Goal: Information Seeking & Learning: Learn about a topic

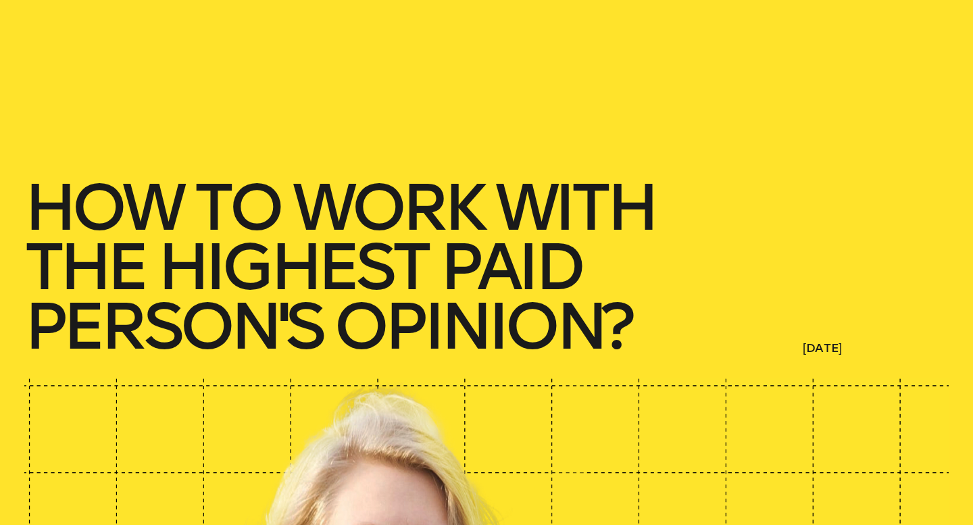
scroll to position [96, 0]
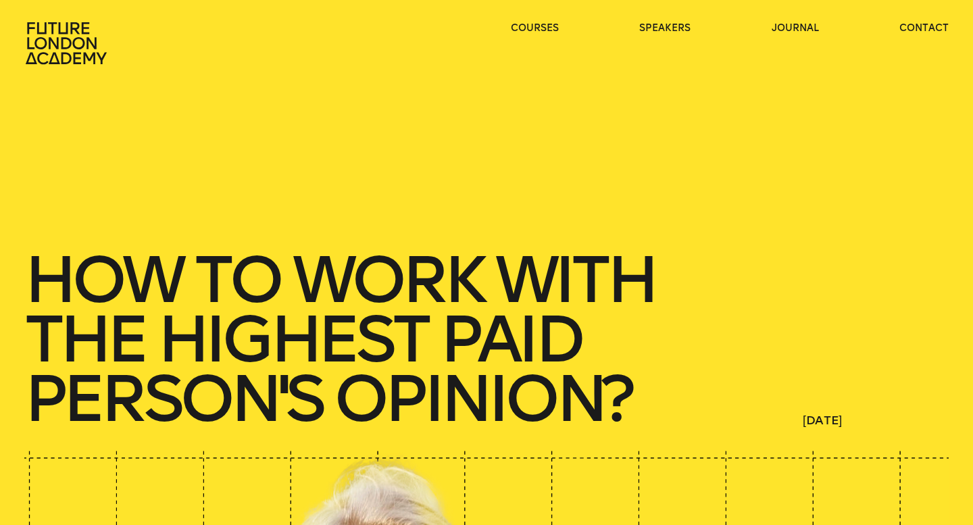
scroll to position [96, 0]
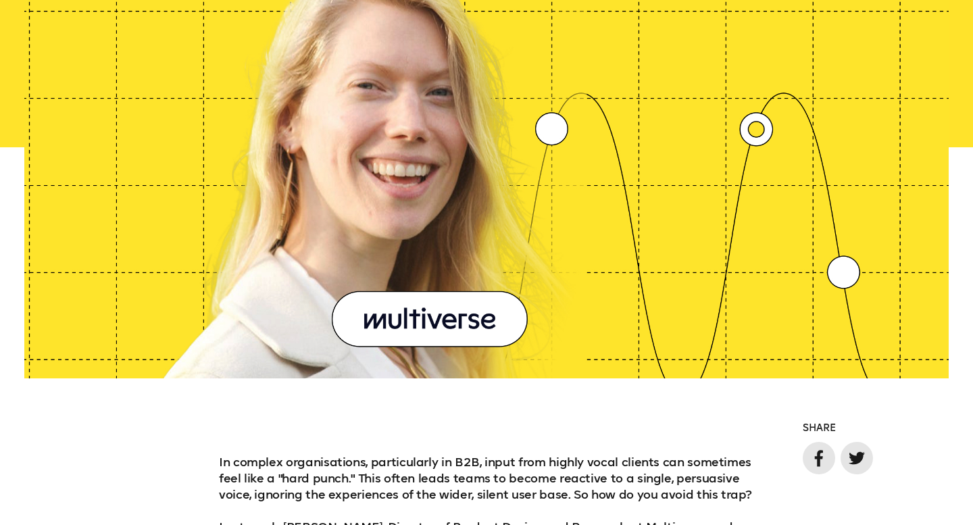
scroll to position [947, 0]
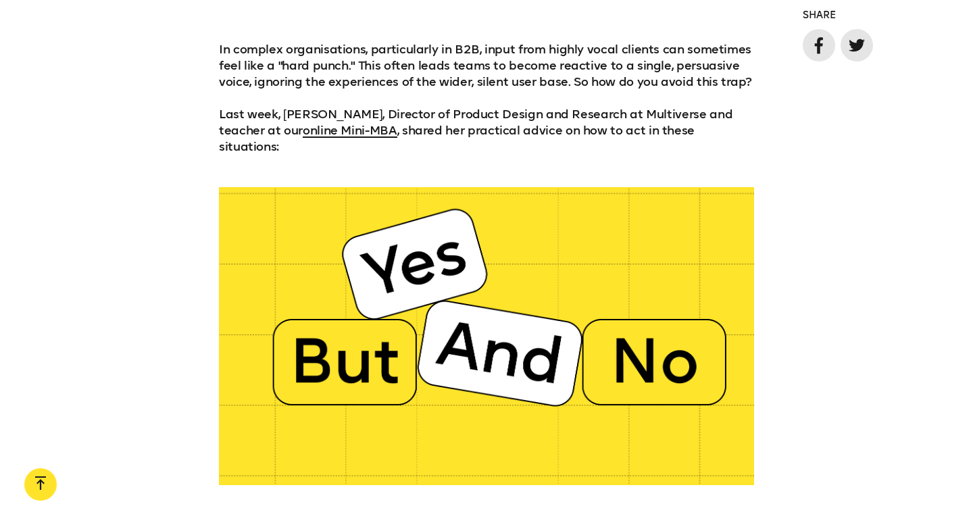
click at [818, 214] on div at bounding box center [486, 336] width 973 height 298
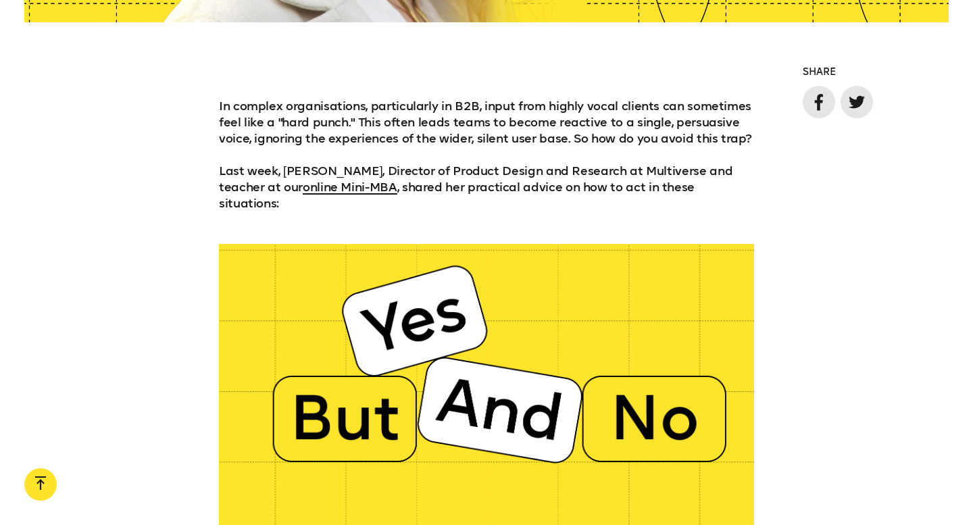
scroll to position [0, 0]
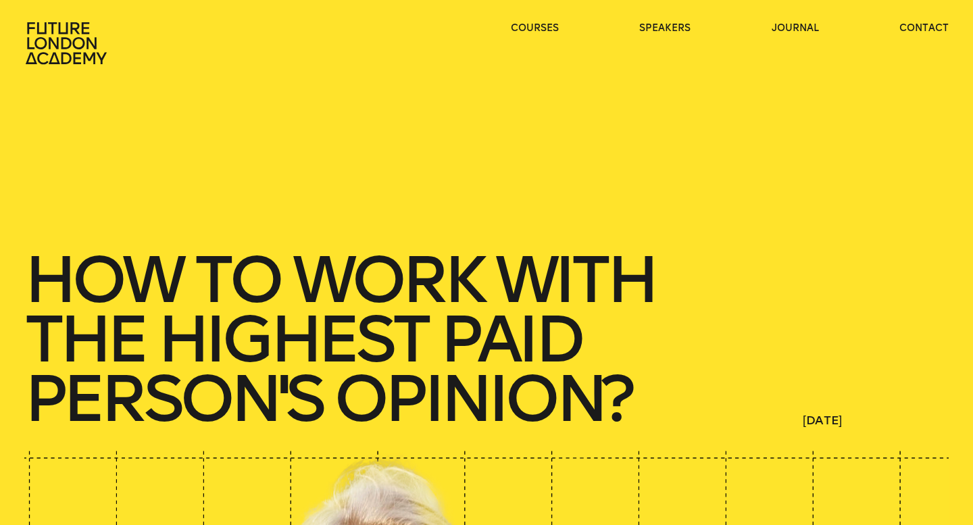
click at [413, 55] on div "courses speakers journal contact" at bounding box center [486, 43] width 973 height 43
drag, startPoint x: 70, startPoint y: 30, endPoint x: 242, endPoint y: 40, distance: 172.0
click at [70, 30] on icon at bounding box center [66, 43] width 81 height 42
click at [674, 336] on h1 "How to work with the Highest Paid Person's Opinion?" at bounding box center [364, 339] width 681 height 178
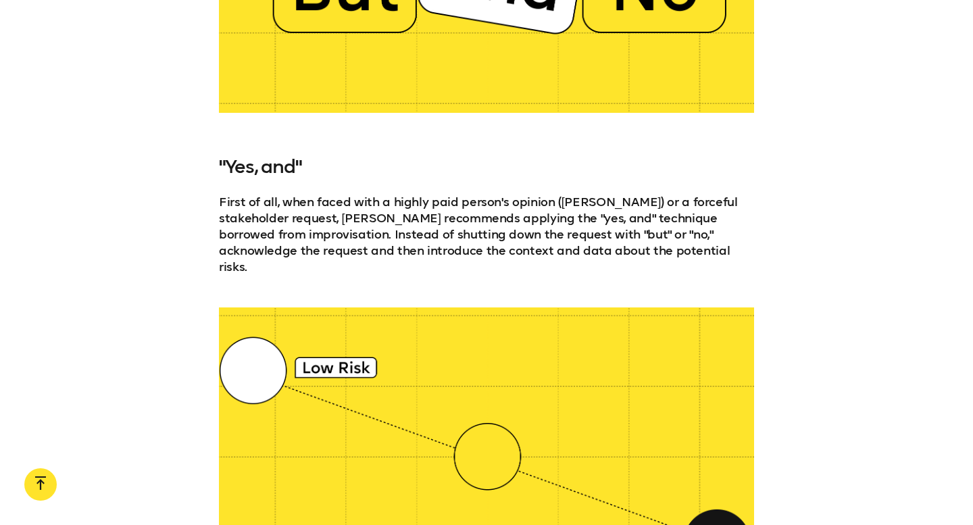
scroll to position [1321, 0]
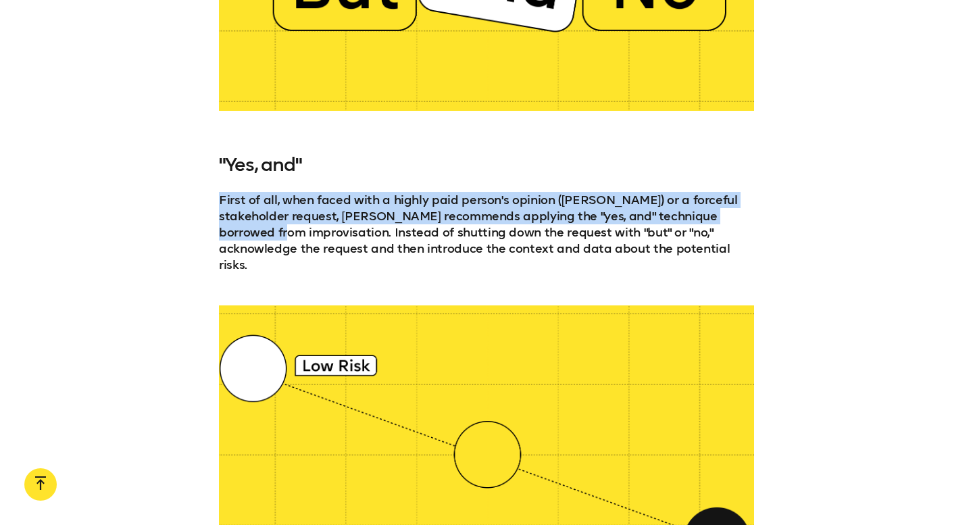
drag, startPoint x: 220, startPoint y: 184, endPoint x: 760, endPoint y: 204, distance: 541.0
click at [760, 204] on div ""Yes, and" First of all, when faced with a highly paid person's opinion (HiPPO)…" at bounding box center [486, 213] width 973 height 119
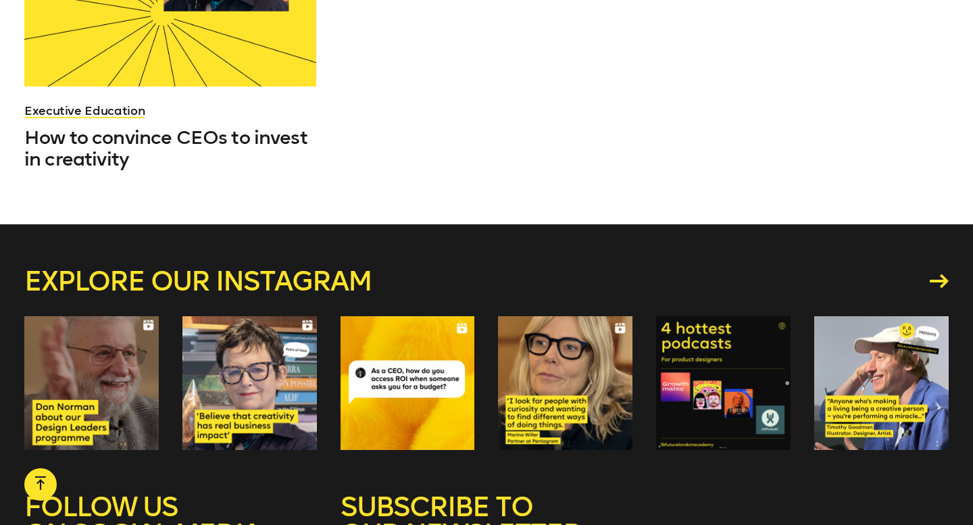
scroll to position [4037, 0]
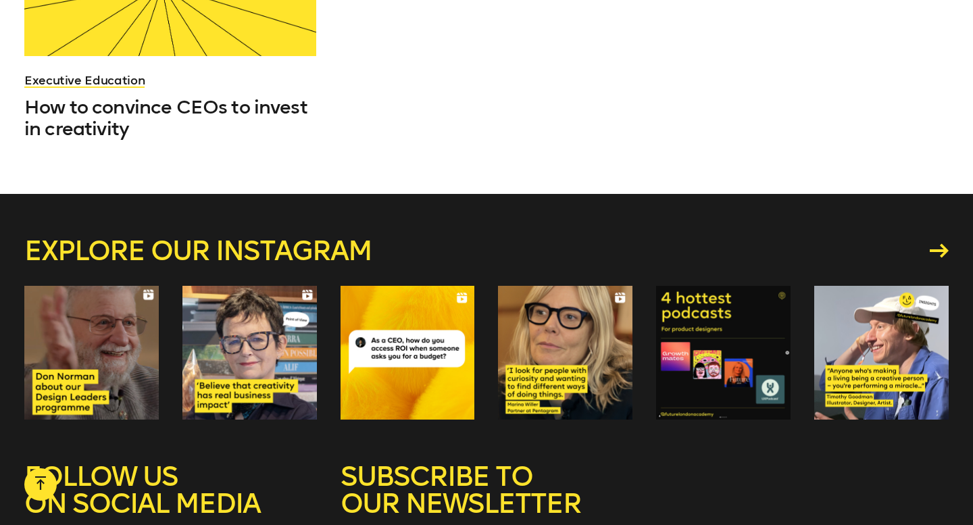
click at [71, 355] on div at bounding box center [91, 353] width 134 height 134
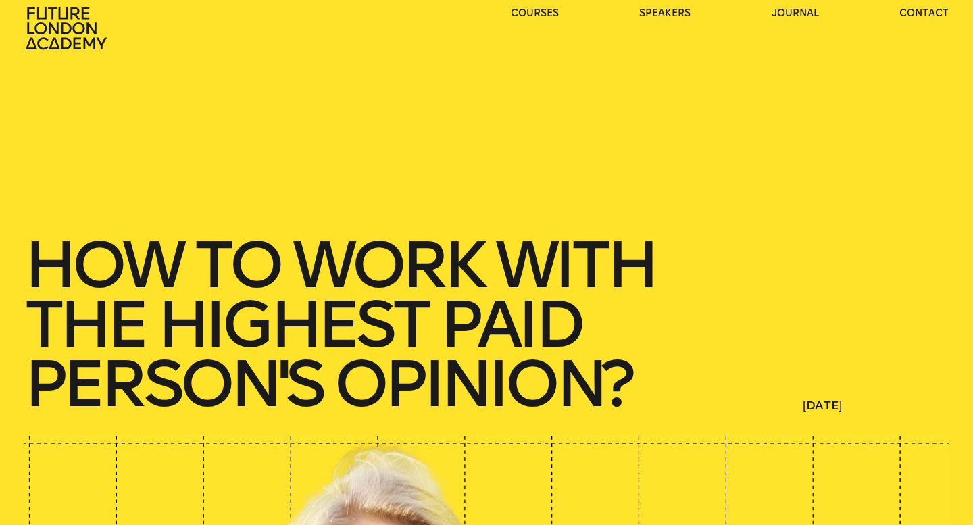
scroll to position [0, 0]
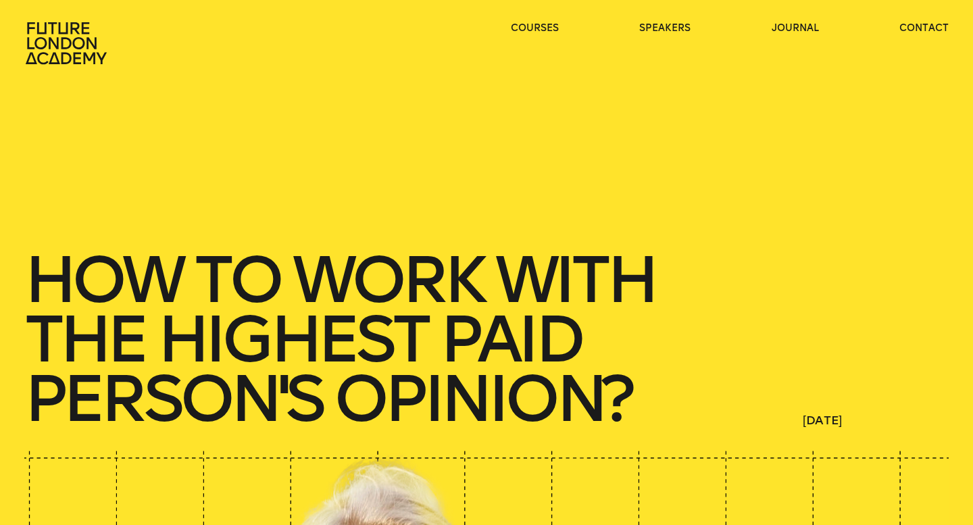
click at [57, 34] on icon at bounding box center [67, 43] width 87 height 43
